Goal: Task Accomplishment & Management: Complete application form

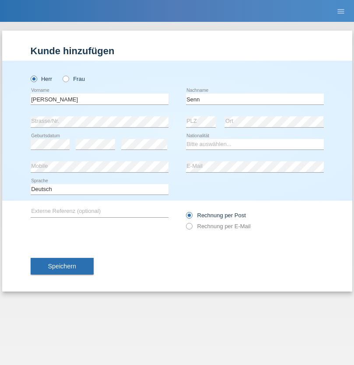
type input "Senn"
select select "CH"
select select "en"
radio input "true"
click at [99, 99] on input "text" at bounding box center [100, 99] width 138 height 11
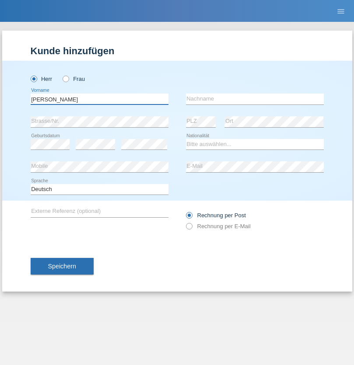
type input "Francesco"
click at [255, 99] on input "text" at bounding box center [255, 99] width 138 height 11
type input "Fortugno"
select select "IT"
select select "C"
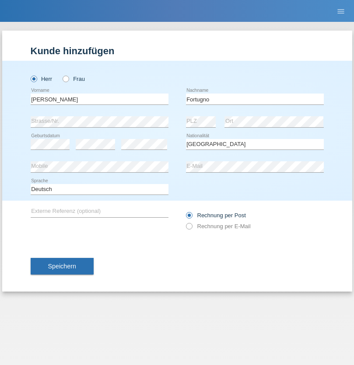
select select "09"
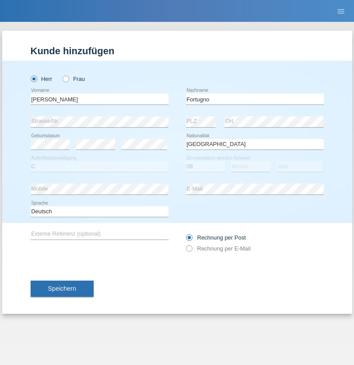
select select "08"
select select "2006"
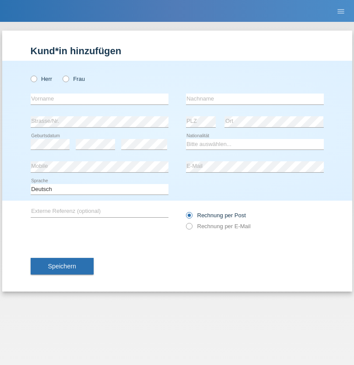
radio input "true"
click at [99, 99] on input "text" at bounding box center [100, 99] width 138 height 11
type input "Farkash"
click at [255, 99] on input "text" at bounding box center [255, 99] width 138 height 11
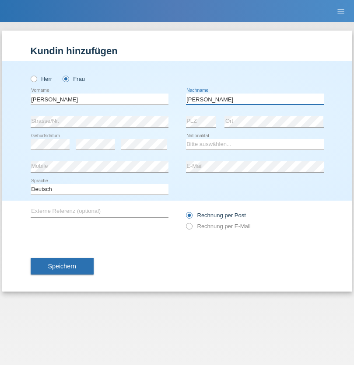
type input "Yolana"
select select "UA"
select select "C"
select select "23"
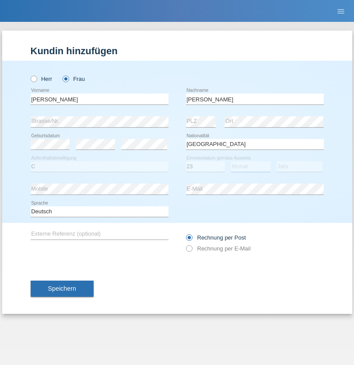
select select "10"
select select "2021"
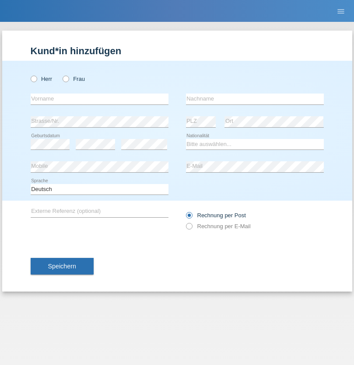
radio input "true"
click at [99, 99] on input "text" at bounding box center [100, 99] width 138 height 11
type input "Terezie"
click at [255, 99] on input "text" at bounding box center [255, 99] width 138 height 11
type input "Zachariášová"
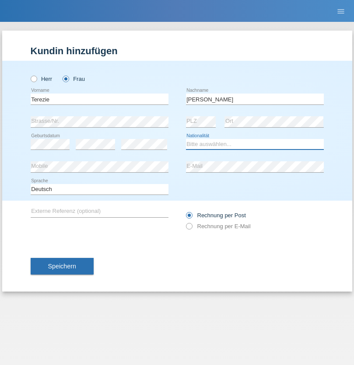
select select "CH"
radio input "true"
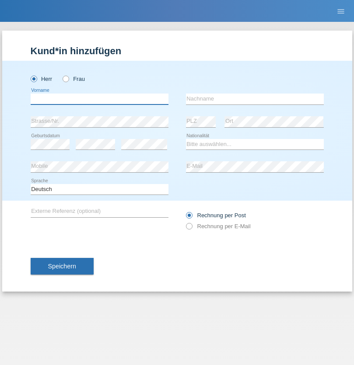
click at [99, 99] on input "text" at bounding box center [100, 99] width 138 height 11
type input "firat"
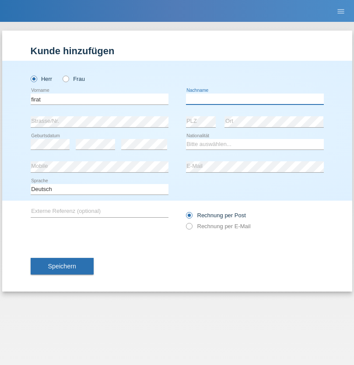
click at [255, 99] on input "text" at bounding box center [255, 99] width 138 height 11
type input "kara"
select select "CH"
radio input "true"
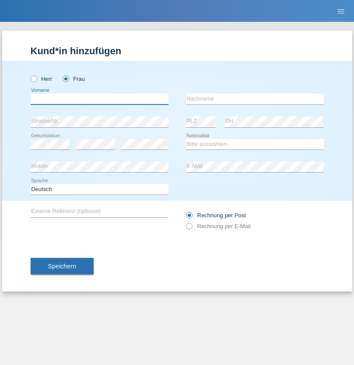
click at [99, 99] on input "text" at bounding box center [100, 99] width 138 height 11
type input "Nuria"
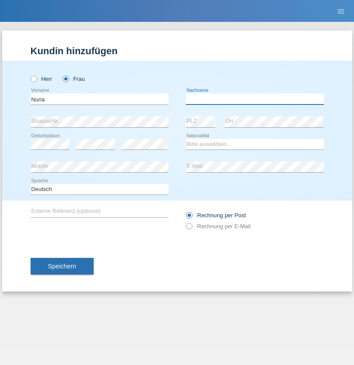
click at [255, 99] on input "text" at bounding box center [255, 99] width 138 height 11
type input "D'Antino"
select select "CH"
